Goal: Navigation & Orientation: Find specific page/section

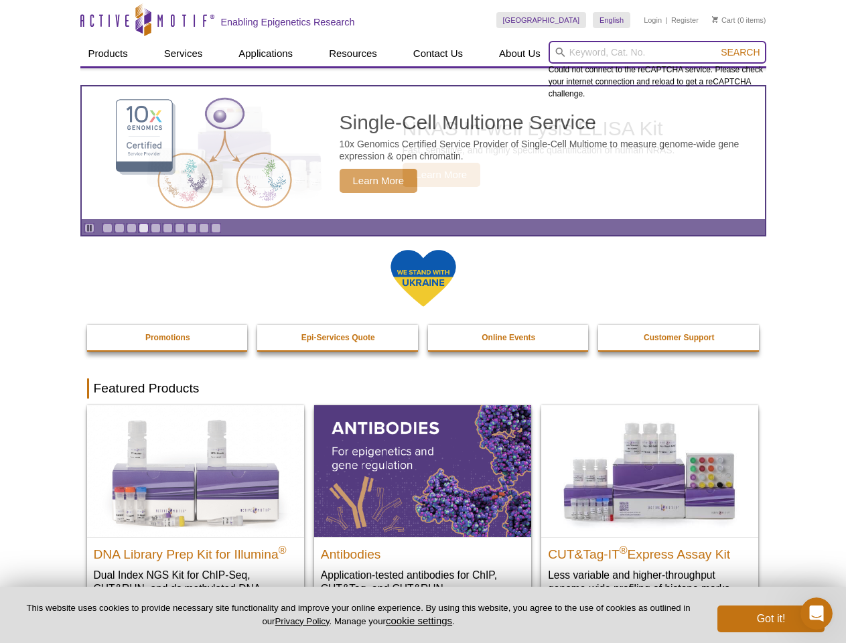
click at [657, 52] on input "search" at bounding box center [658, 52] width 218 height 23
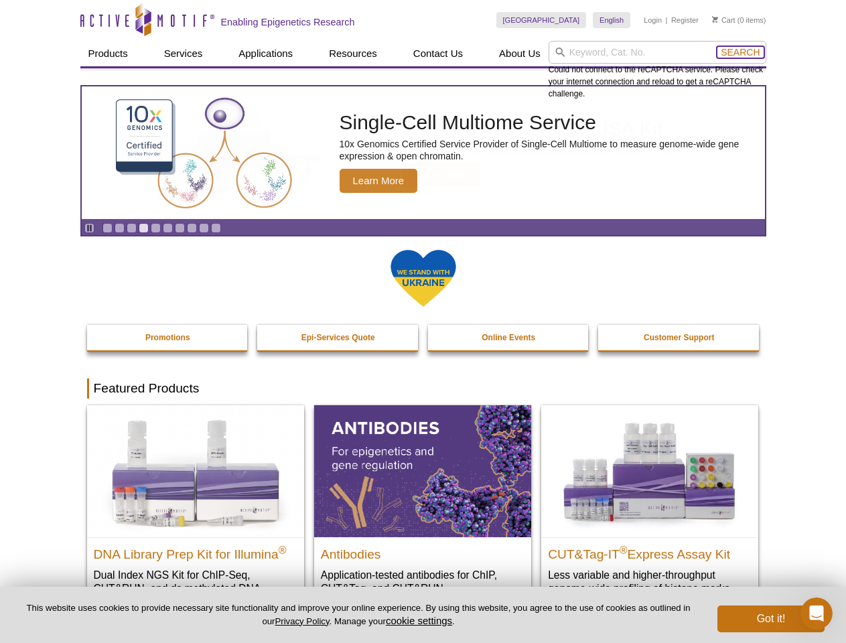
click at [740, 52] on span "Search" at bounding box center [740, 52] width 39 height 11
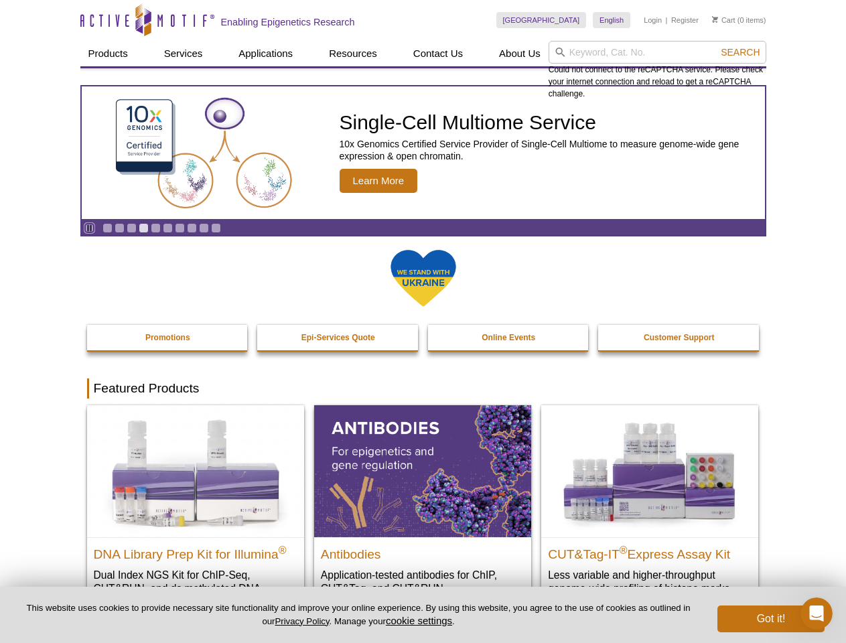
click at [89, 228] on icon "Pause" at bounding box center [89, 228] width 9 height 9
click at [107, 228] on link "Go to slide 1" at bounding box center [108, 228] width 10 height 10
click at [119, 228] on link "Go to slide 2" at bounding box center [120, 228] width 10 height 10
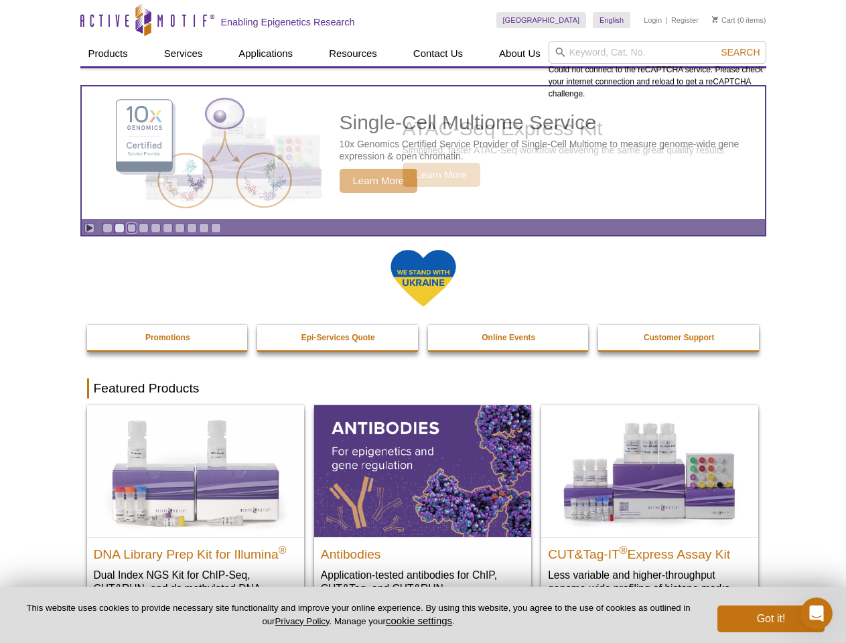
click at [131, 228] on link "Go to slide 3" at bounding box center [132, 228] width 10 height 10
